Goal: Communication & Community: Participate in discussion

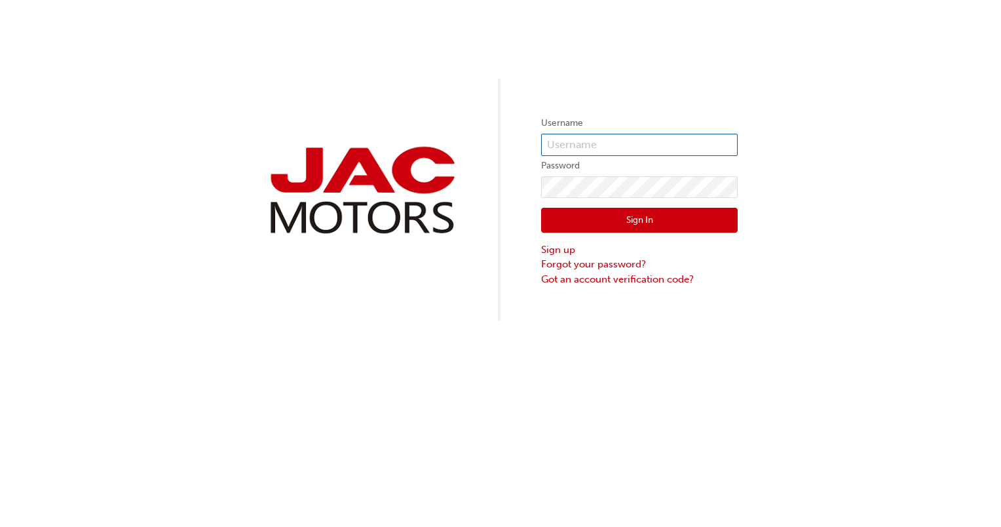
click at [586, 147] on input "text" at bounding box center [639, 145] width 197 height 22
click at [580, 160] on label "Password" at bounding box center [639, 166] width 197 height 16
click at [570, 142] on input "text" at bounding box center [639, 145] width 197 height 22
click at [617, 144] on input "text" at bounding box center [639, 145] width 197 height 22
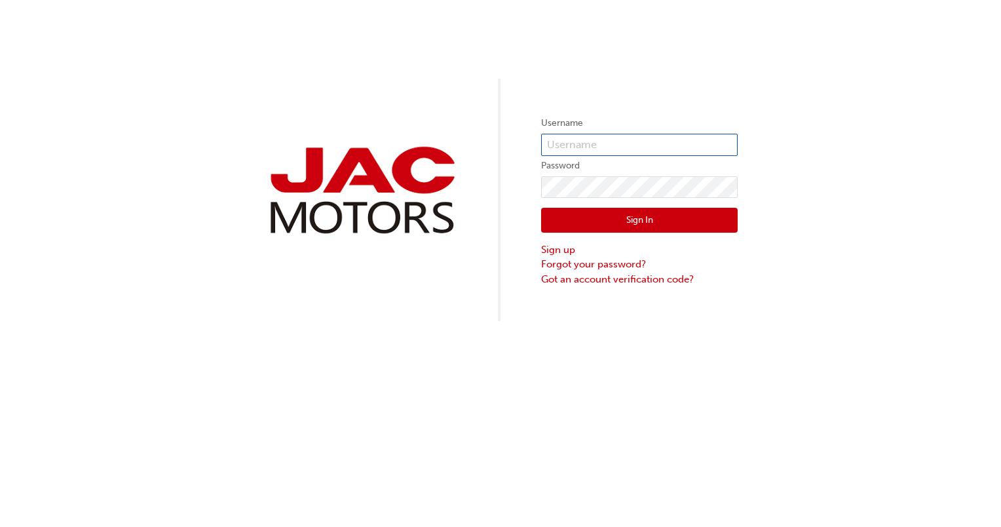
click at [617, 144] on input "text" at bounding box center [639, 145] width 197 height 22
type input "ms822"
click at [638, 221] on button "Sign In" at bounding box center [639, 220] width 197 height 25
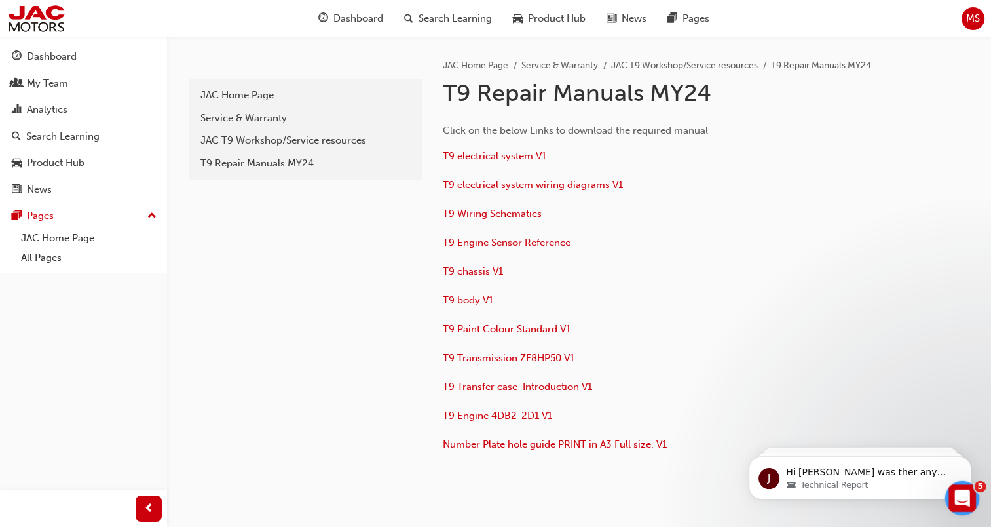
click at [947, 493] on div "Open Intercom Messenger" at bounding box center [960, 495] width 43 height 43
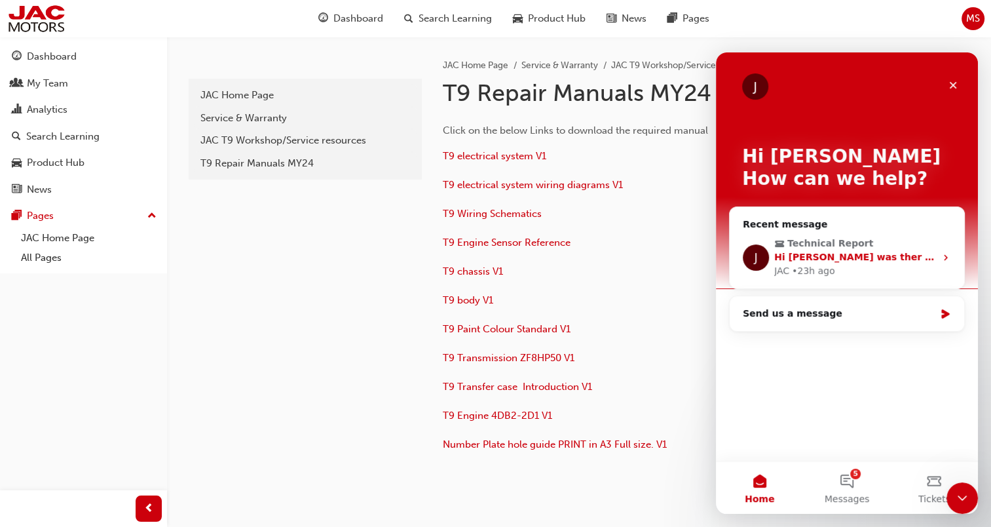
click at [825, 246] on span "Technical Report" at bounding box center [830, 243] width 86 height 14
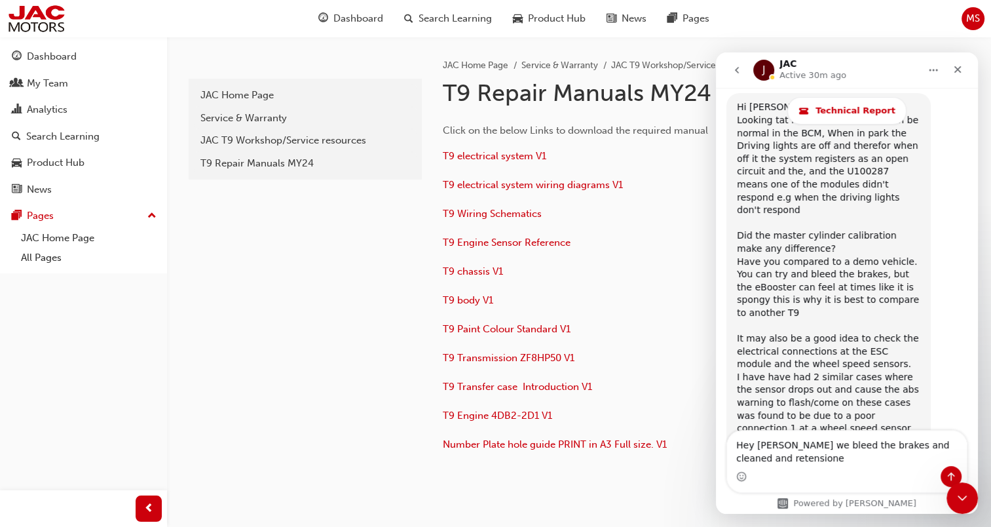
scroll to position [4863, 0]
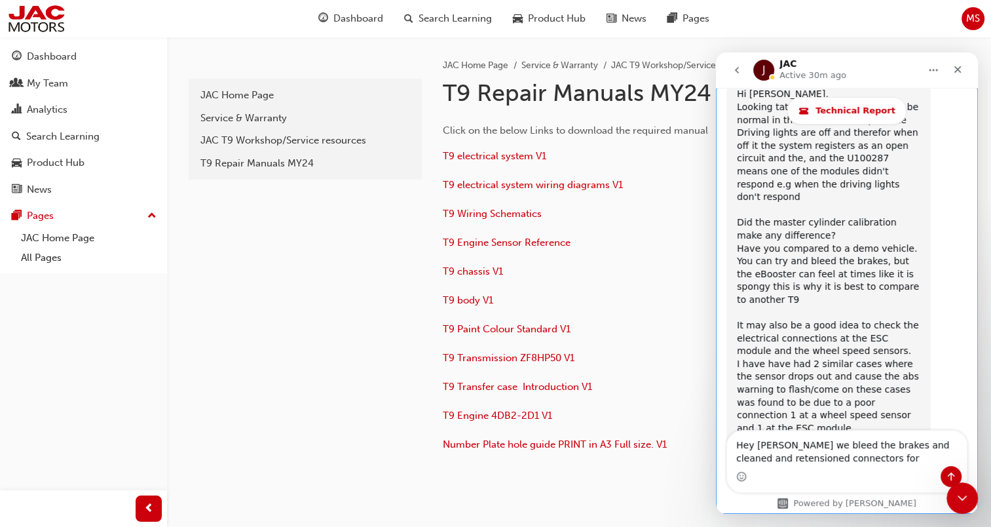
click at [791, 478] on div "Intercom messenger" at bounding box center [847, 476] width 240 height 21
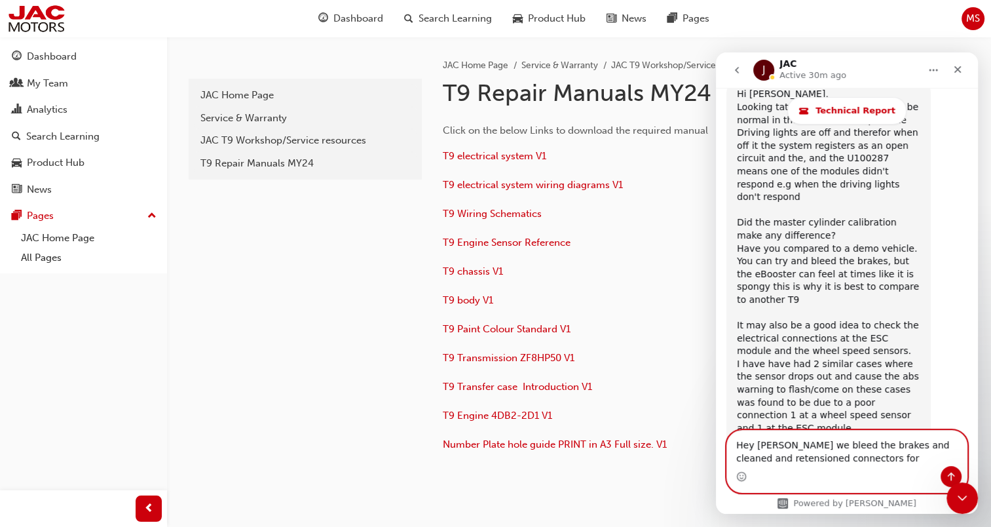
click at [855, 463] on textarea "Hey [PERSON_NAME] we bleed the brakes and cleaned and retensioned connectors for" at bounding box center [847, 447] width 240 height 35
click at [846, 459] on textarea "Hey Mat, we bleed the brakes and cleaned and retensioned connectors for" at bounding box center [847, 447] width 240 height 35
type textarea "Hey Mat, we bleed the brakes and cleaned and retensioned connectors and road te…"
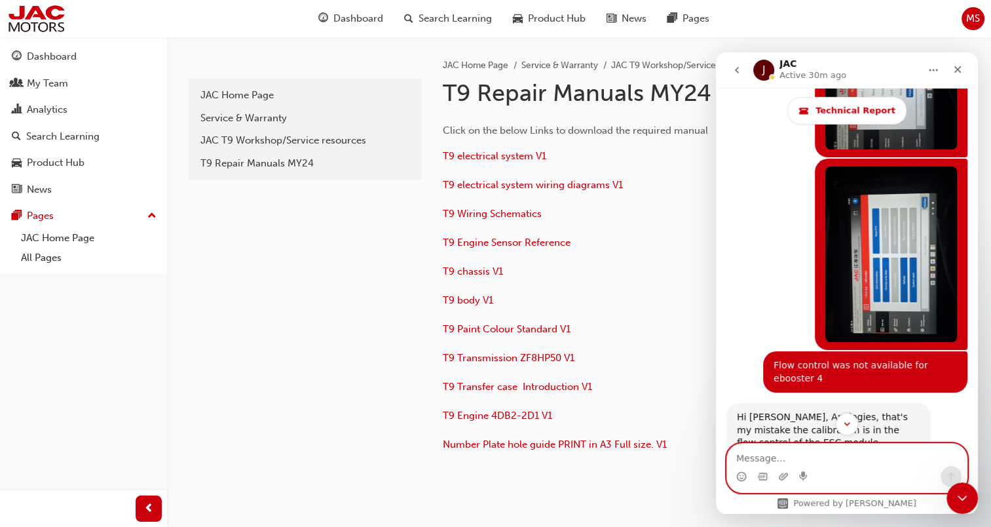
scroll to position [4373, 0]
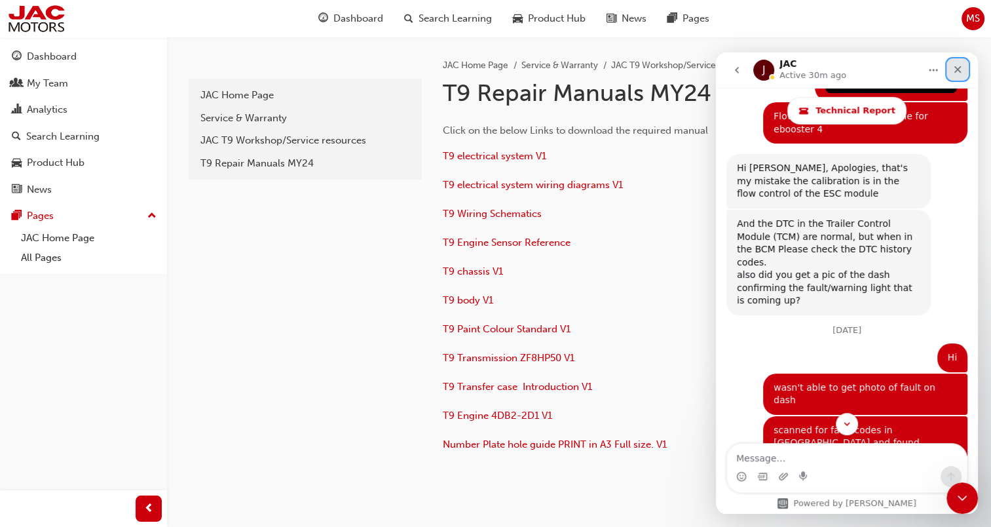
click at [965, 69] on div "Close" at bounding box center [958, 70] width 24 height 24
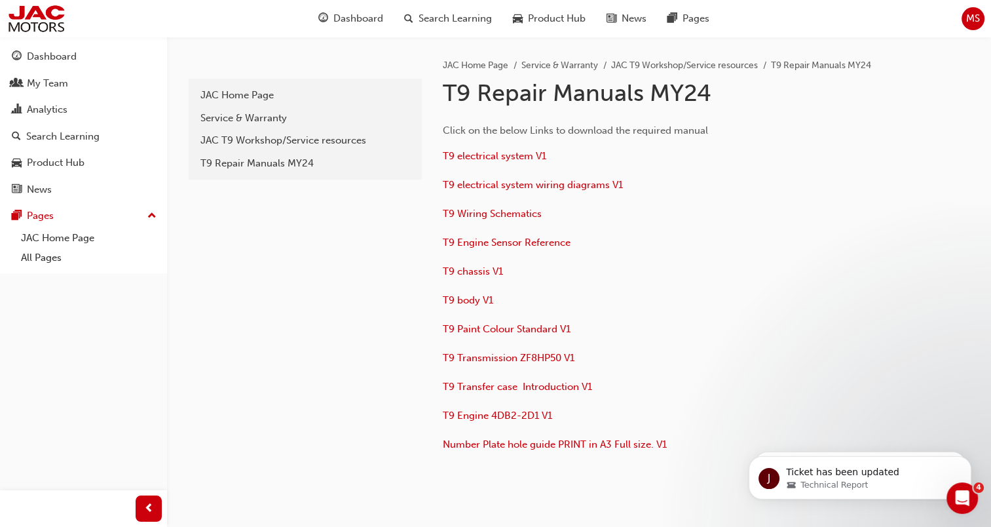
scroll to position [4932, 0]
